Goal: Navigation & Orientation: Find specific page/section

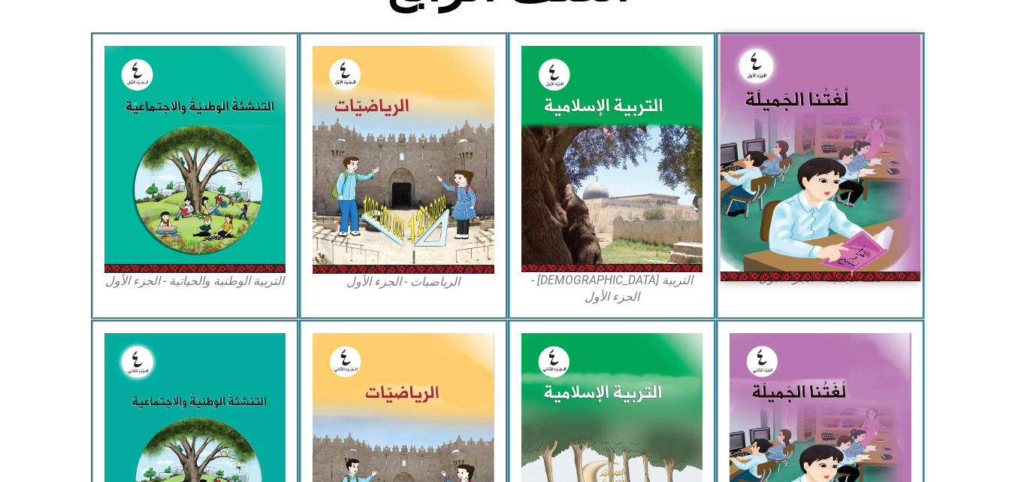
scroll to position [455, 0]
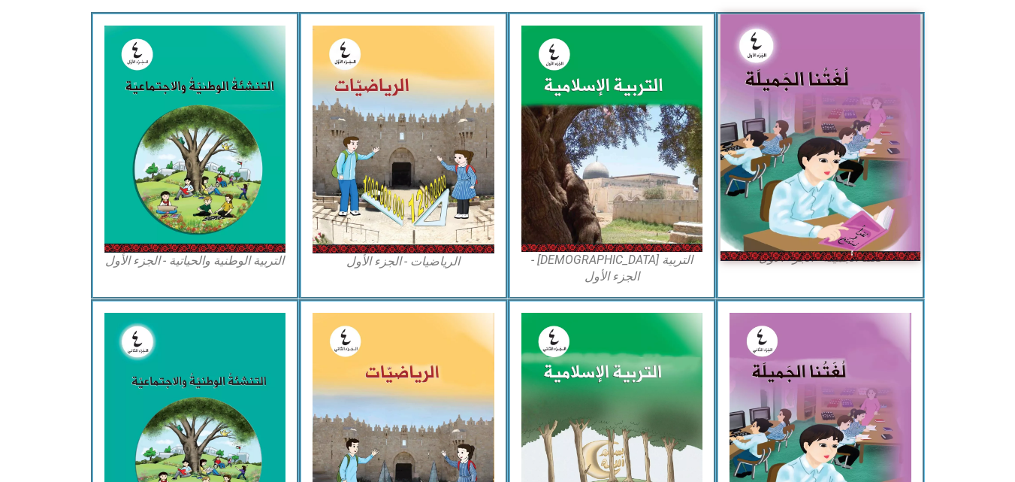
click at [814, 204] on img at bounding box center [821, 137] width 200 height 246
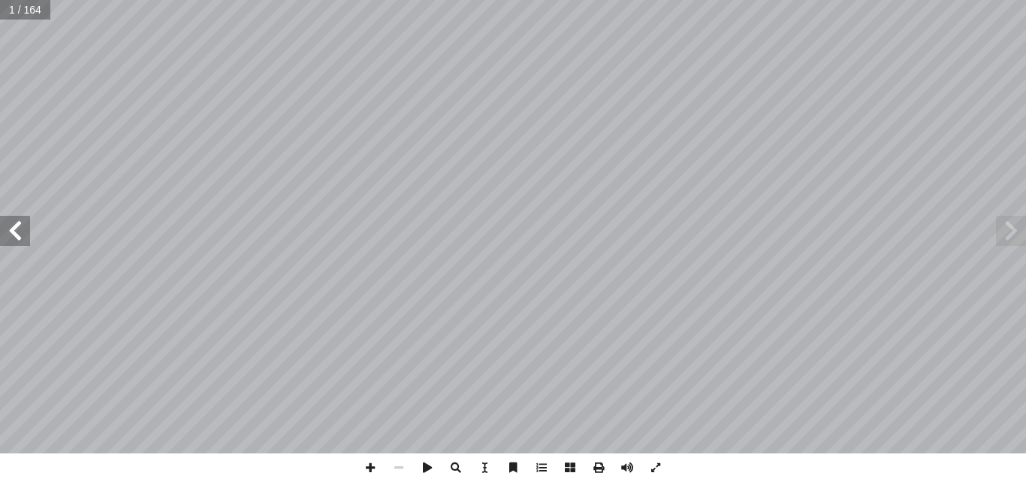
click at [23, 240] on span at bounding box center [15, 231] width 30 height 30
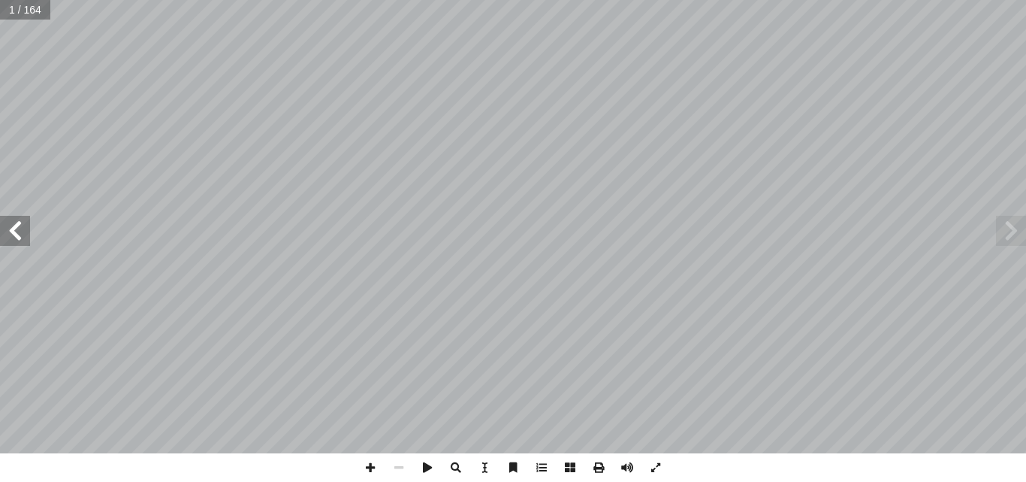
click at [23, 240] on span at bounding box center [15, 231] width 30 height 30
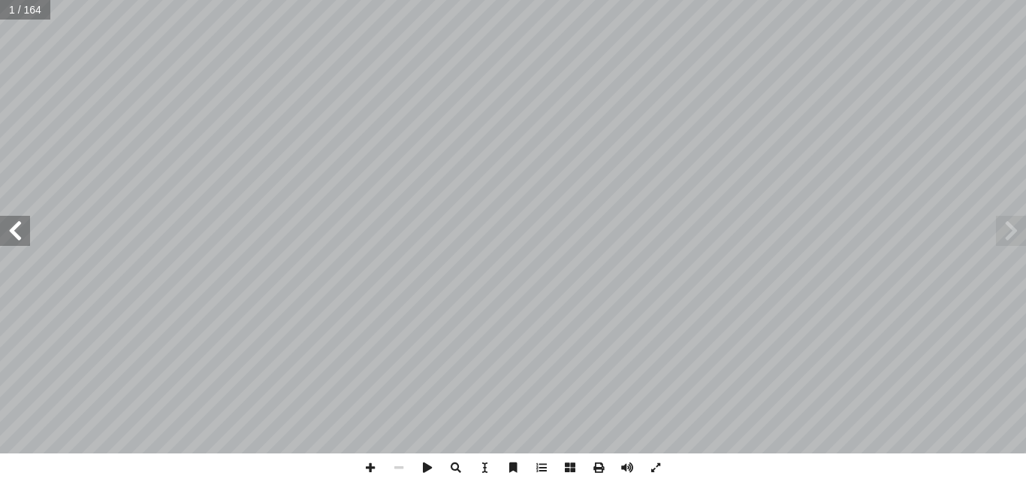
click at [23, 240] on span at bounding box center [15, 231] width 30 height 30
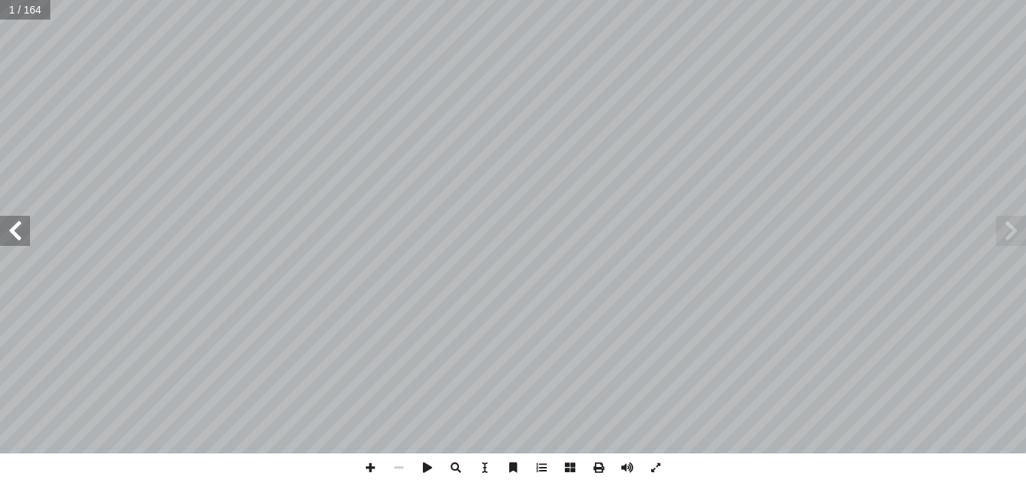
click at [23, 240] on span at bounding box center [15, 231] width 30 height 30
click at [22, 243] on span at bounding box center [15, 231] width 30 height 30
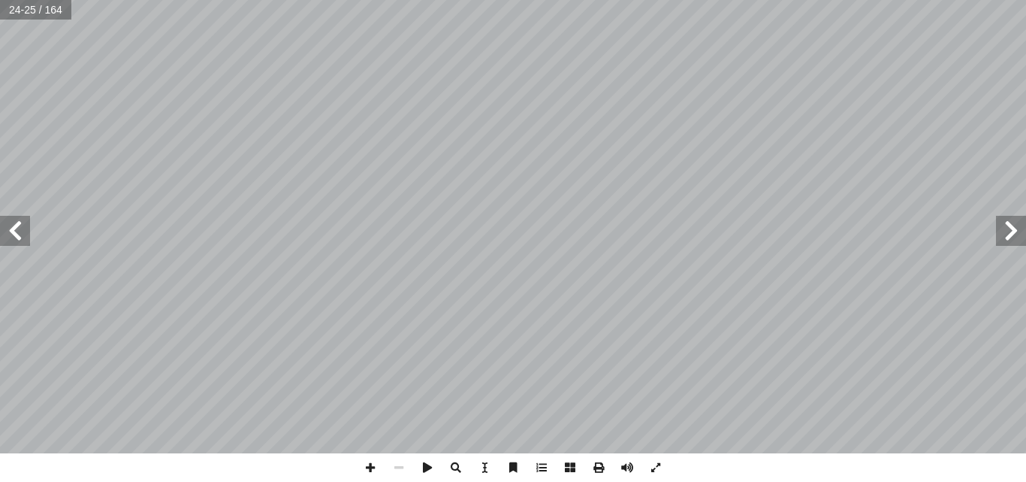
click at [22, 243] on span at bounding box center [15, 231] width 30 height 30
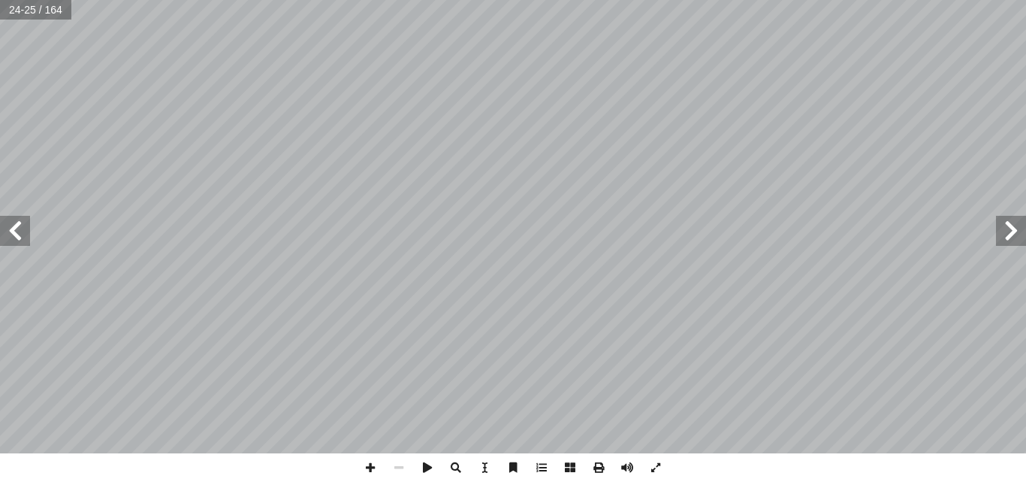
click at [22, 243] on span at bounding box center [15, 231] width 30 height 30
click at [20, 249] on div "٢٠ : ِ خ ْ س َّ الن ِ ر َ ت ْ ف َ تي في د ْ أ ا َ ما ي ُ خ َ س ْ ن َ ن– ٢ ، ِ ئ…" at bounding box center [513, 226] width 1026 height 453
click at [1006, 234] on span at bounding box center [1011, 231] width 30 height 30
click at [17, 238] on span at bounding box center [15, 231] width 30 height 30
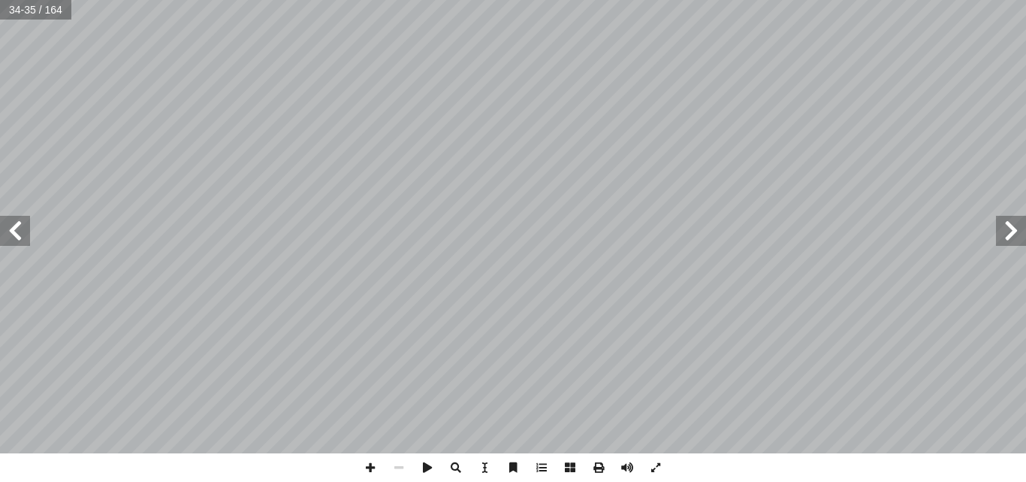
click at [16, 245] on span at bounding box center [15, 231] width 30 height 30
